Goal: Complete application form

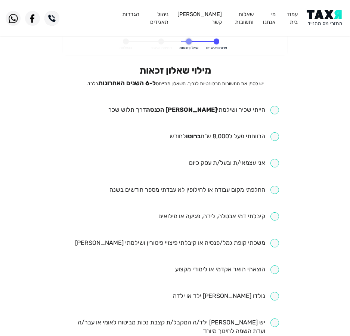
click at [174, 103] on div "מילוי שאלון זכאות יש לסמן את התשובות הרלוונטיות לגביך. השאלון מתייחס ל-6 השנים …" at bounding box center [175, 289] width 208 height 448
click at [173, 108] on input "checkbox" at bounding box center [193, 110] width 171 height 9
checkbox input "true"
click at [205, 129] on ul "הייתי שכיר ושילמתי מס הכנסה דרך תלוש שכר הרווחתי מעל ל8,000 ש”ח ברוטו לחודש אני…" at bounding box center [175, 309] width 208 height 407
click at [205, 133] on input "checkbox" at bounding box center [224, 136] width 109 height 9
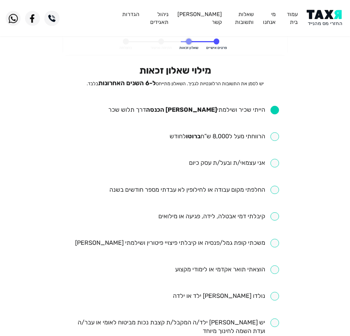
checkbox input "true"
click at [233, 184] on ul "הייתי שכיר ושילמתי מס הכנסה דרך תלוש שכר הרווחתי מעל ל8,000 ש”ח ברוטו לחודש אני…" at bounding box center [175, 309] width 208 height 407
click at [230, 190] on input "checkbox" at bounding box center [194, 190] width 170 height 9
checkbox input "true"
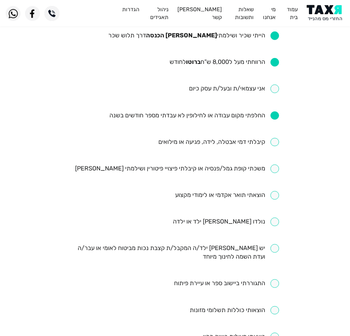
scroll to position [75, 0]
click at [191, 139] on input "checkbox" at bounding box center [218, 141] width 121 height 9
checkbox input "true"
click at [166, 168] on input "checkbox" at bounding box center [177, 168] width 204 height 9
checkbox input "true"
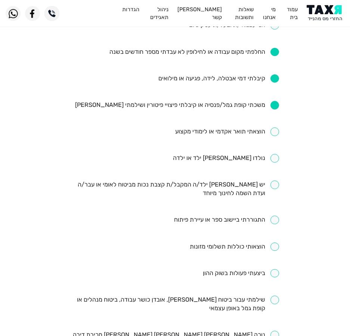
scroll to position [149, 0]
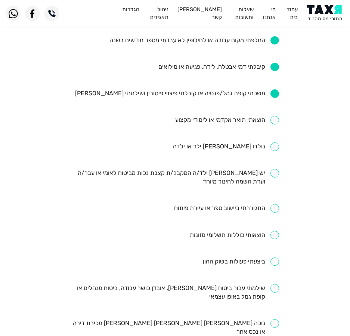
click at [231, 118] on input "checkbox" at bounding box center [227, 120] width 104 height 9
click at [228, 124] on input "checkbox" at bounding box center [227, 120] width 104 height 9
checkbox input "false"
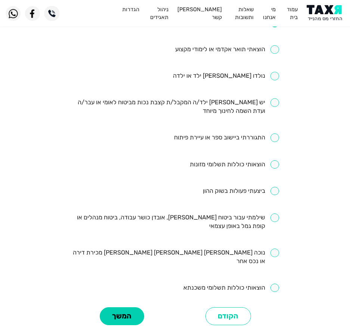
scroll to position [242, 0]
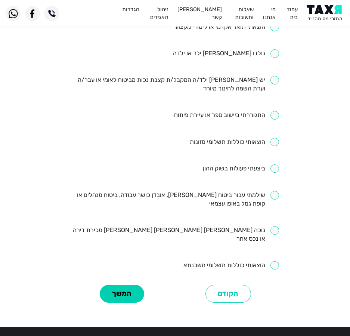
click at [250, 200] on input "checkbox" at bounding box center [175, 199] width 208 height 17
checkbox input "true"
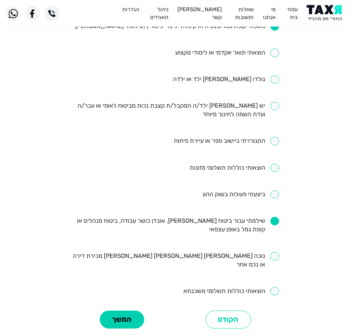
scroll to position [205, 0]
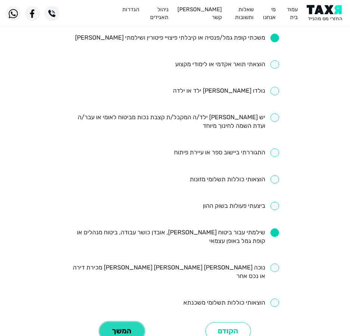
click at [131, 322] on button "המשך" at bounding box center [122, 331] width 44 height 18
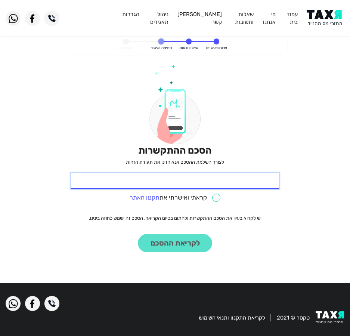
click at [186, 184] on input "* תעודת זהות" at bounding box center [175, 181] width 208 height 16
type input "322735598"
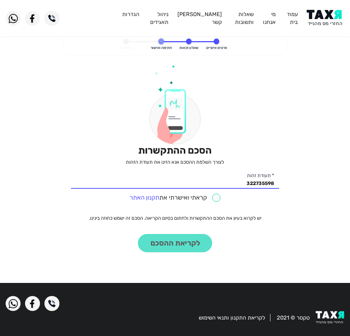
click at [187, 194] on input "checkbox" at bounding box center [175, 197] width 91 height 9
checkbox input "true"
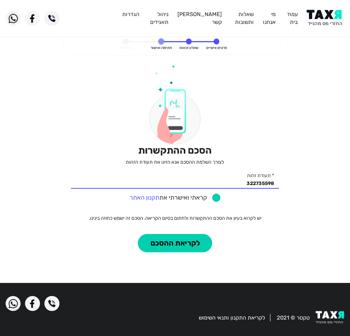
click at [161, 254] on div "הסכם ההתקשרות לצורך השלמת ההסכם אנא הזינו את תעודת הזהות 322735598 * תעודת זהות…" at bounding box center [175, 169] width 208 height 208
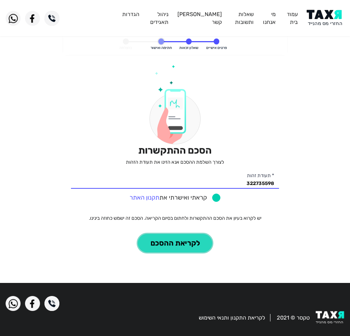
click at [164, 251] on button "לקריאת ההסכם" at bounding box center [175, 243] width 74 height 18
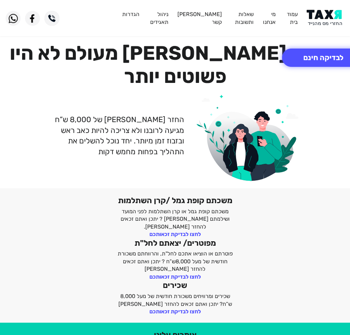
drag, startPoint x: 320, startPoint y: 21, endPoint x: 303, endPoint y: 35, distance: 21.7
click at [320, 21] on img at bounding box center [326, 18] width 38 height 17
click at [316, 55] on button "לבדיקה חינם" at bounding box center [323, 58] width 83 height 18
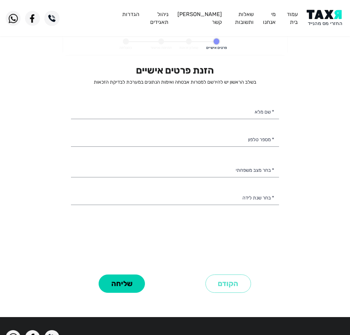
select select
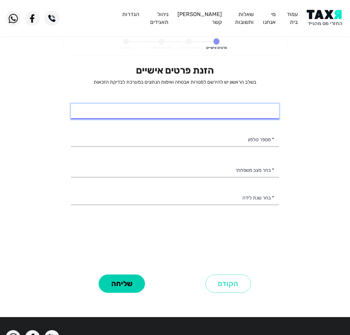
click at [238, 104] on input "* שם מלא" at bounding box center [175, 112] width 208 height 16
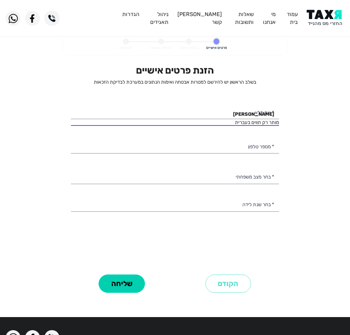
drag, startPoint x: 110, startPoint y: 127, endPoint x: 18, endPoint y: 150, distance: 94.8
click at [18, 150] on personal-details "פרטים אישיים שאלון זכאות חתימה ואישור בהצלחה הזנת פרטים אישיים בשלב הראשון יש ל…" at bounding box center [175, 173] width 350 height 278
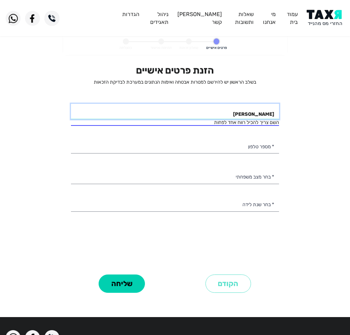
click at [198, 111] on input "[PERSON_NAME]" at bounding box center [175, 112] width 208 height 16
click at [197, 111] on input "[PERSON_NAME]" at bounding box center [175, 112] width 208 height 16
click at [196, 111] on input "[PERSON_NAME]" at bounding box center [175, 112] width 208 height 16
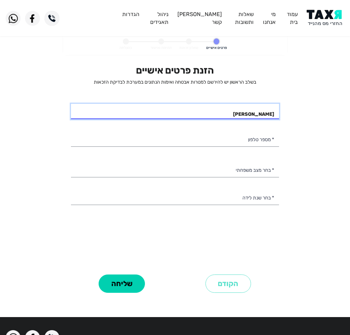
type input "[PERSON_NAME]"
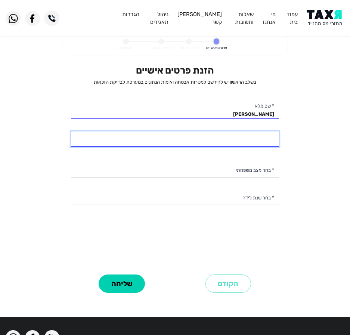
click at [252, 145] on input "* מספר טלפון" at bounding box center [175, 139] width 208 height 16
type input "054-3991274"
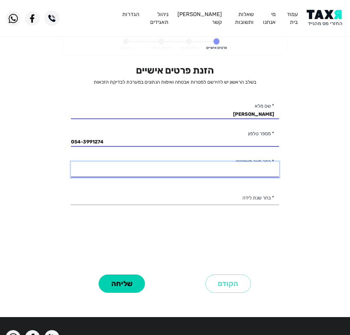
click at [256, 165] on select "רווק/ה נשוי/[PERSON_NAME]/ה אלמן/נה" at bounding box center [175, 170] width 208 height 16
select select "2: Married"
click at [71, 162] on select "רווק/ה נשוי/[PERSON_NAME]/ה אלמן/נה" at bounding box center [175, 170] width 208 height 16
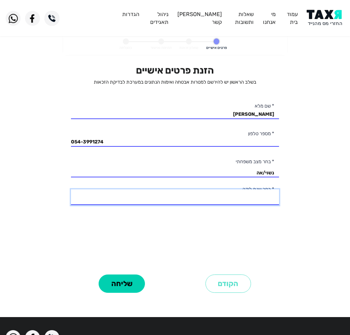
click at [237, 200] on select "2003 2002 2001 2000 1999 1998 1997 1996 1995 1994 1993 1992 1991 1990 1989 1988…" at bounding box center [175, 197] width 208 height 16
select select "20: 1984"
click at [71, 189] on select "2003 2002 2001 2000 1999 1998 1997 1996 1995 1994 1993 1992 1991 1990 1989 1988…" at bounding box center [175, 197] width 208 height 16
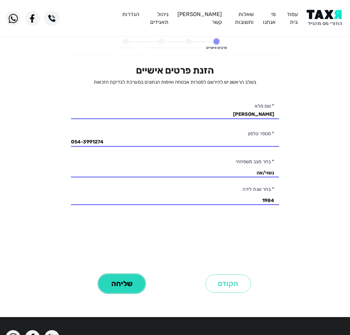
click at [136, 284] on button "שליחה" at bounding box center [122, 283] width 46 height 18
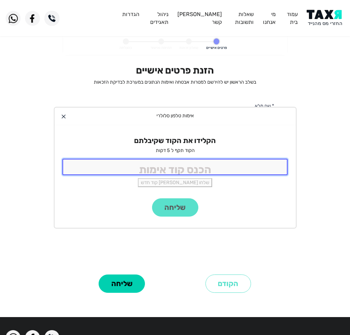
click at [193, 165] on input "tel" at bounding box center [175, 167] width 226 height 16
type input "9988"
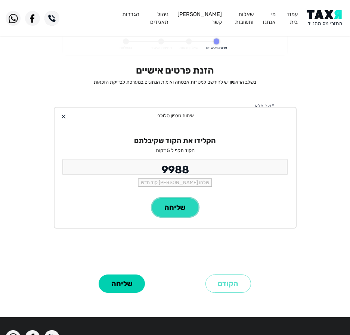
click at [170, 204] on button "שליחה" at bounding box center [175, 207] width 46 height 18
